Goal: Navigation & Orientation: Find specific page/section

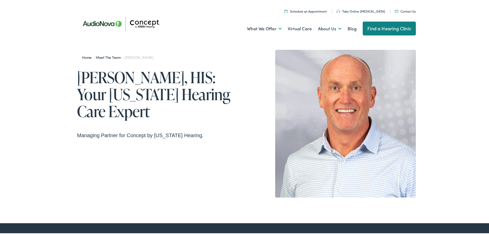
click at [386, 27] on link "Find a Hearing Clinic" at bounding box center [389, 28] width 53 height 14
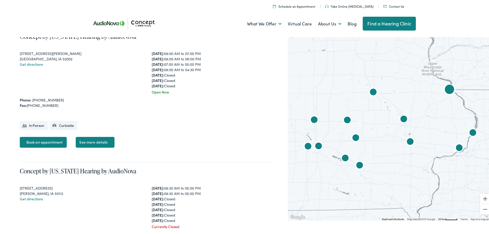
scroll to position [925, 0]
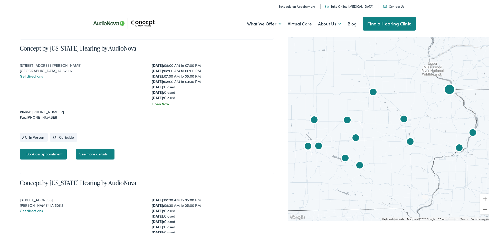
click at [94, 154] on link "See more details" at bounding box center [95, 153] width 39 height 11
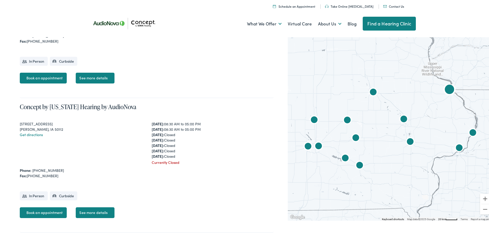
scroll to position [1002, 0]
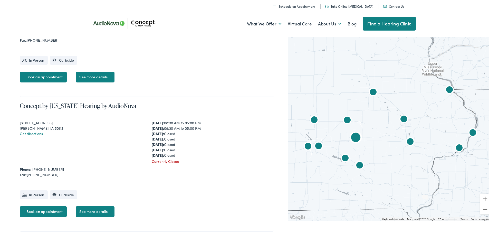
click at [95, 209] on link "See more details" at bounding box center [95, 210] width 39 height 11
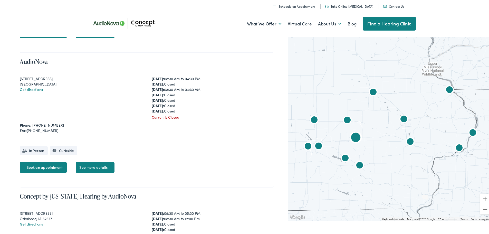
scroll to position [1181, 0]
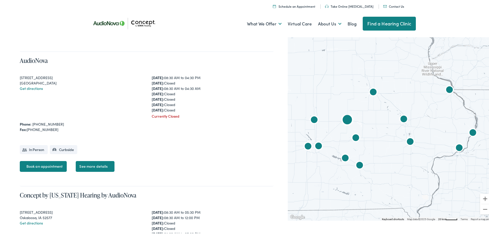
click at [99, 166] on link "See more details" at bounding box center [95, 165] width 39 height 11
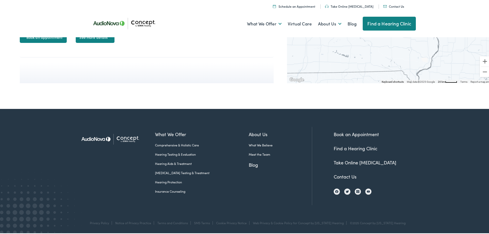
scroll to position [1880, 0]
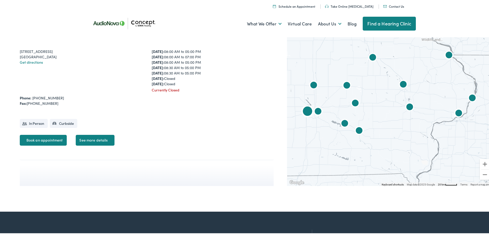
click at [98, 141] on link "See more details" at bounding box center [95, 139] width 39 height 11
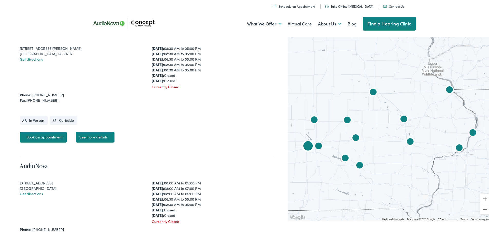
scroll to position [1700, 0]
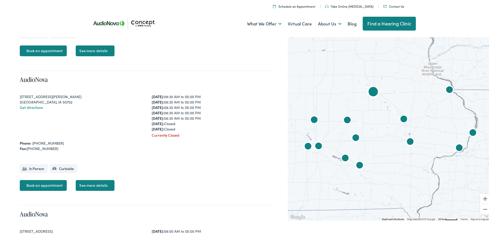
click at [99, 183] on link "See more details" at bounding box center [95, 184] width 39 height 11
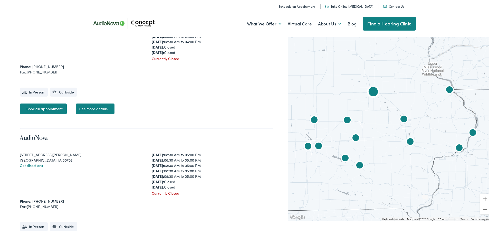
scroll to position [1623, 0]
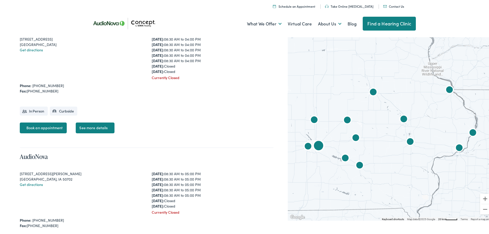
click at [99, 124] on link "See more details" at bounding box center [95, 126] width 39 height 11
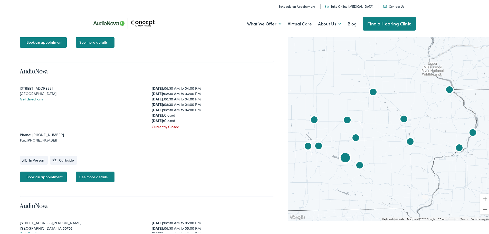
scroll to position [1444, 0]
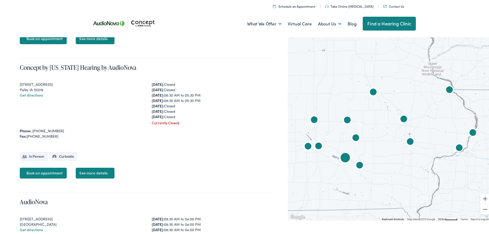
click at [97, 172] on link "See more details" at bounding box center [95, 172] width 39 height 11
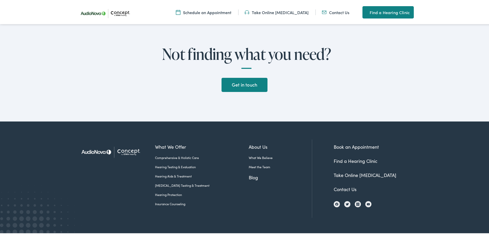
scroll to position [1027, 0]
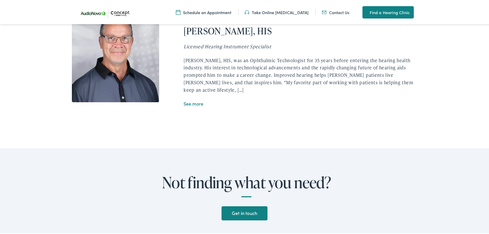
click at [191, 99] on link "See more" at bounding box center [194, 102] width 20 height 6
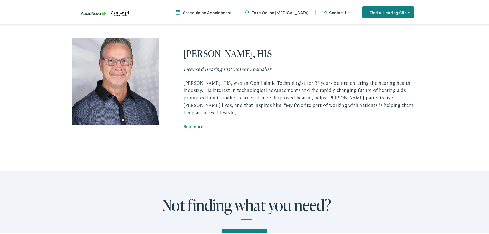
scroll to position [950, 0]
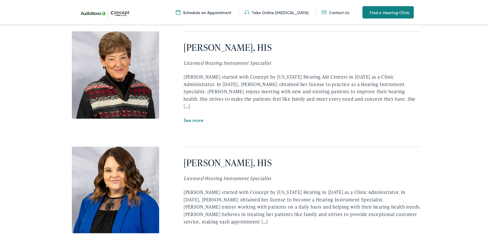
scroll to position [976, 0]
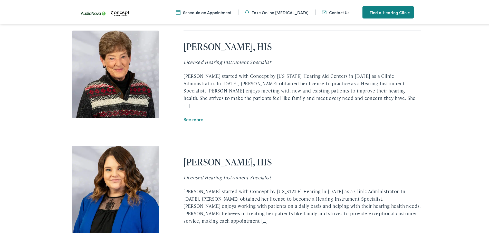
drag, startPoint x: 149, startPoint y: 0, endPoint x: 32, endPoint y: 83, distance: 143.6
click at [32, 85] on div "Meet the team At Concept by Iowa Hearing, we love our team, and we hope you do,…" at bounding box center [246, 106] width 493 height 343
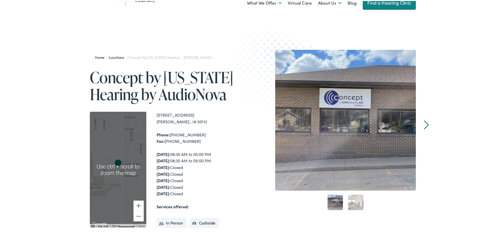
scroll to position [0, 0]
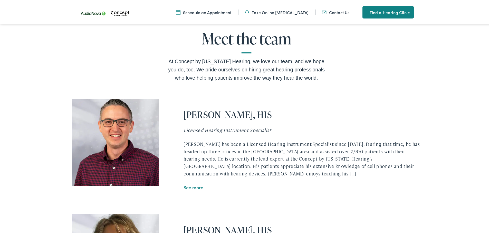
scroll to position [899, 0]
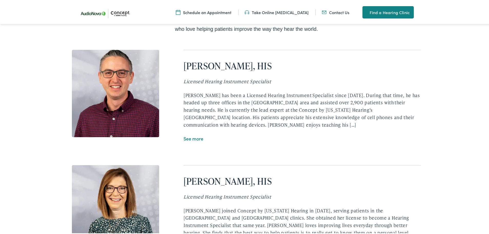
scroll to position [976, 0]
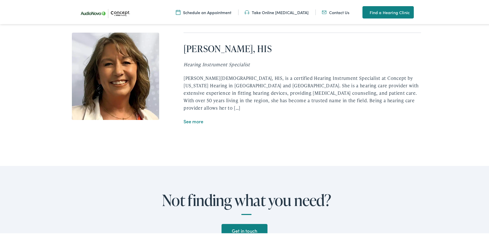
scroll to position [1053, 0]
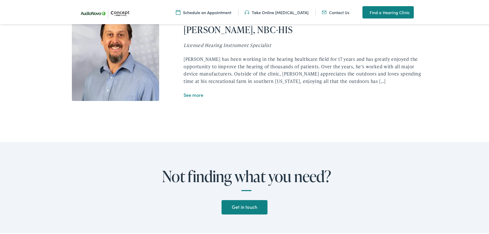
scroll to position [847, 0]
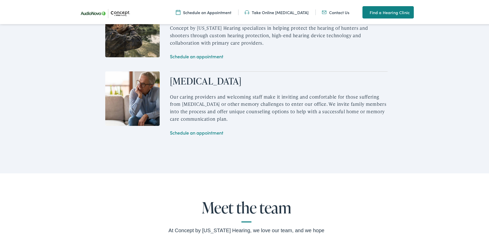
scroll to position [822, 0]
